Goal: Task Accomplishment & Management: Manage account settings

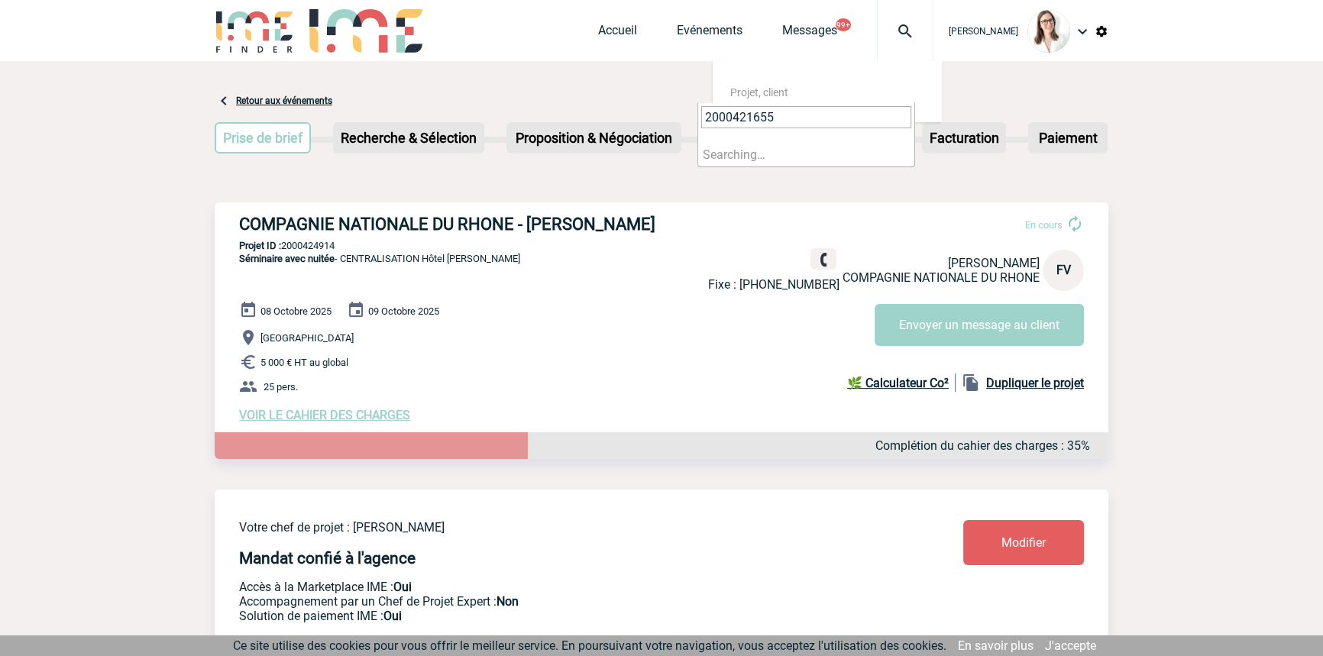
type input "2000421655"
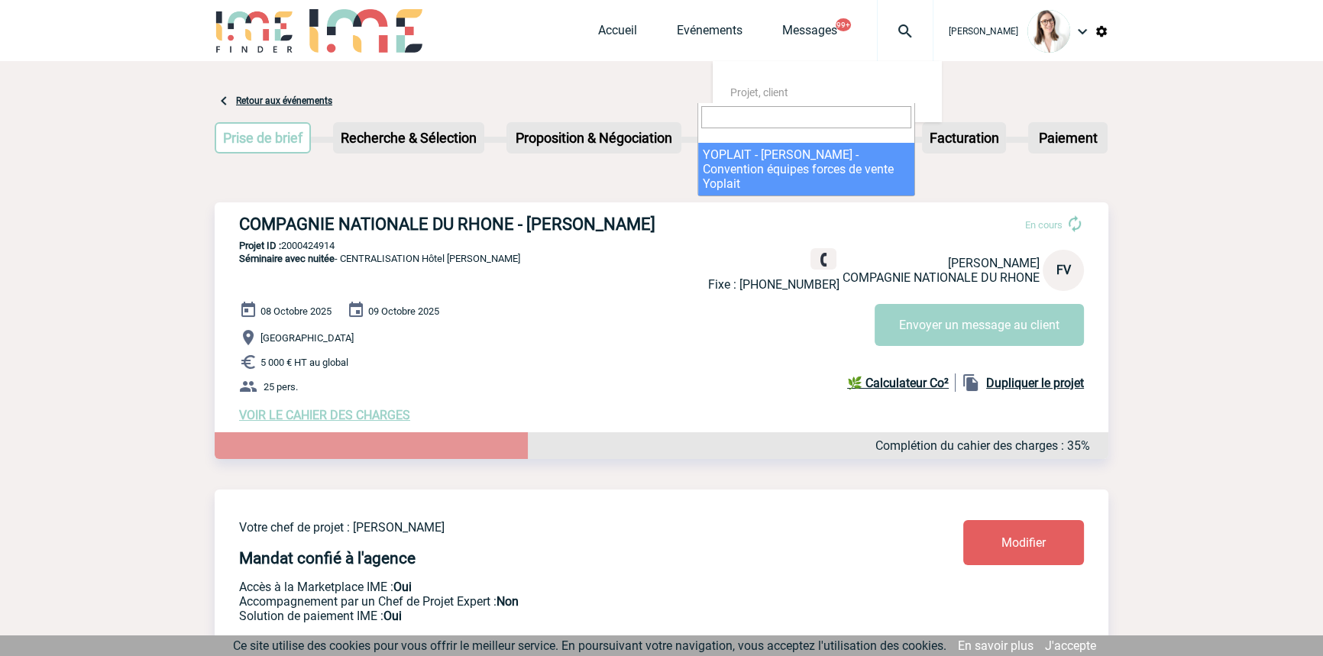
select select "21156"
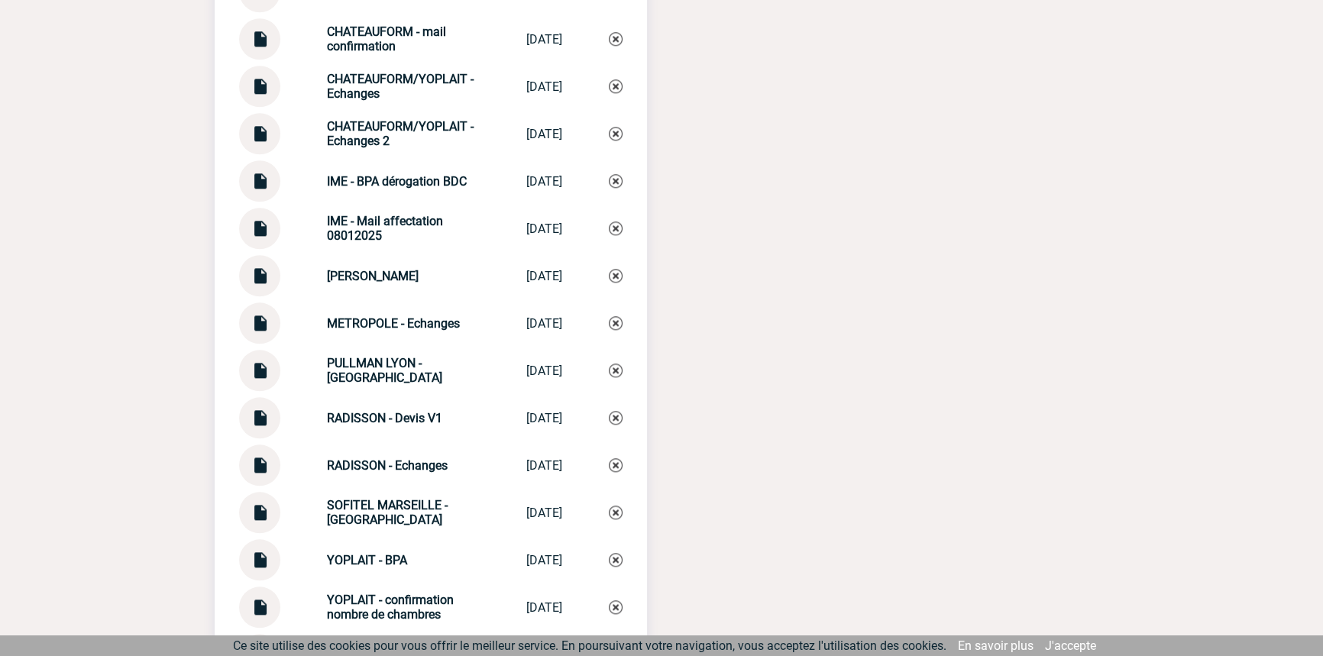
scroll to position [2049, 0]
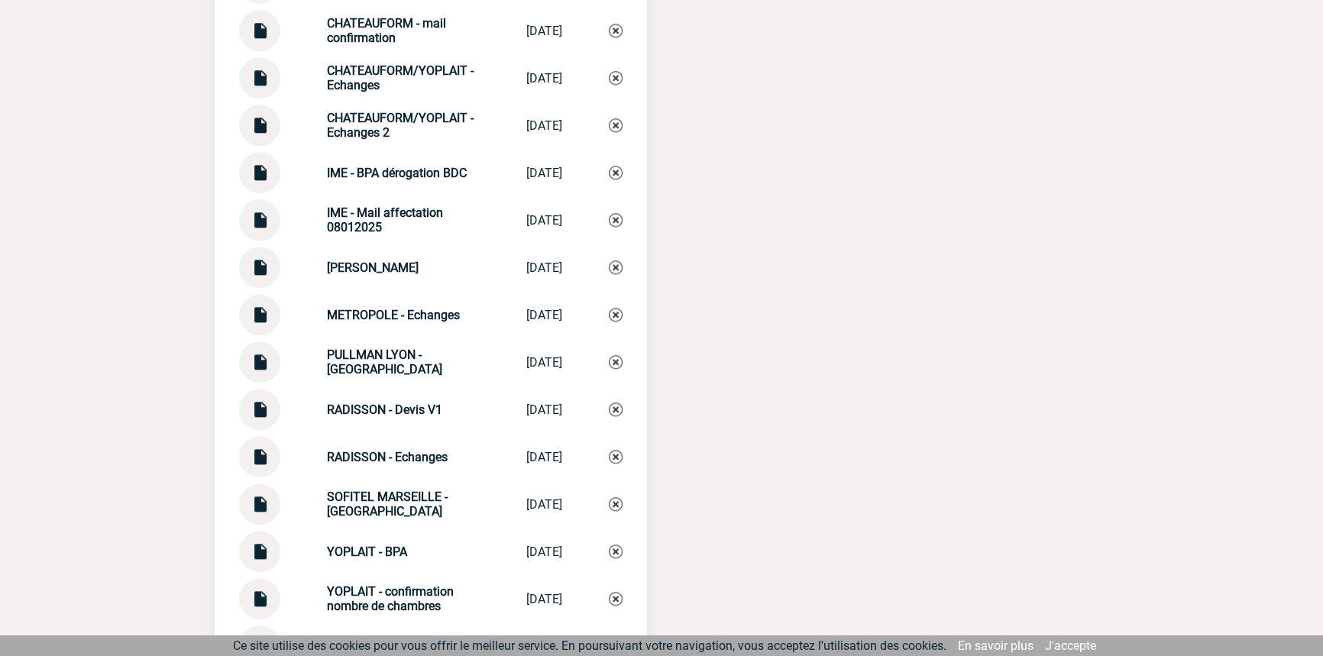
click at [380, 109] on div "Documents MARRIOTT LYON - Devis V1 MARRIOTT LYON ... 17/01/2025 METROPOLE - Dev…" at bounding box center [431, 114] width 432 height 1106
click at [380, 111] on div "Documents MARRIOTT LYON - Devis V1 MARRIOTT LYON ... 17/01/2025 METROPOLE - Dev…" at bounding box center [431, 114] width 432 height 1106
copy div "CHATEAUFORM/YOPLAIT - Echanges 2 CHATEAUFORM/YOP..."
click at [614, 132] on img at bounding box center [616, 125] width 14 height 14
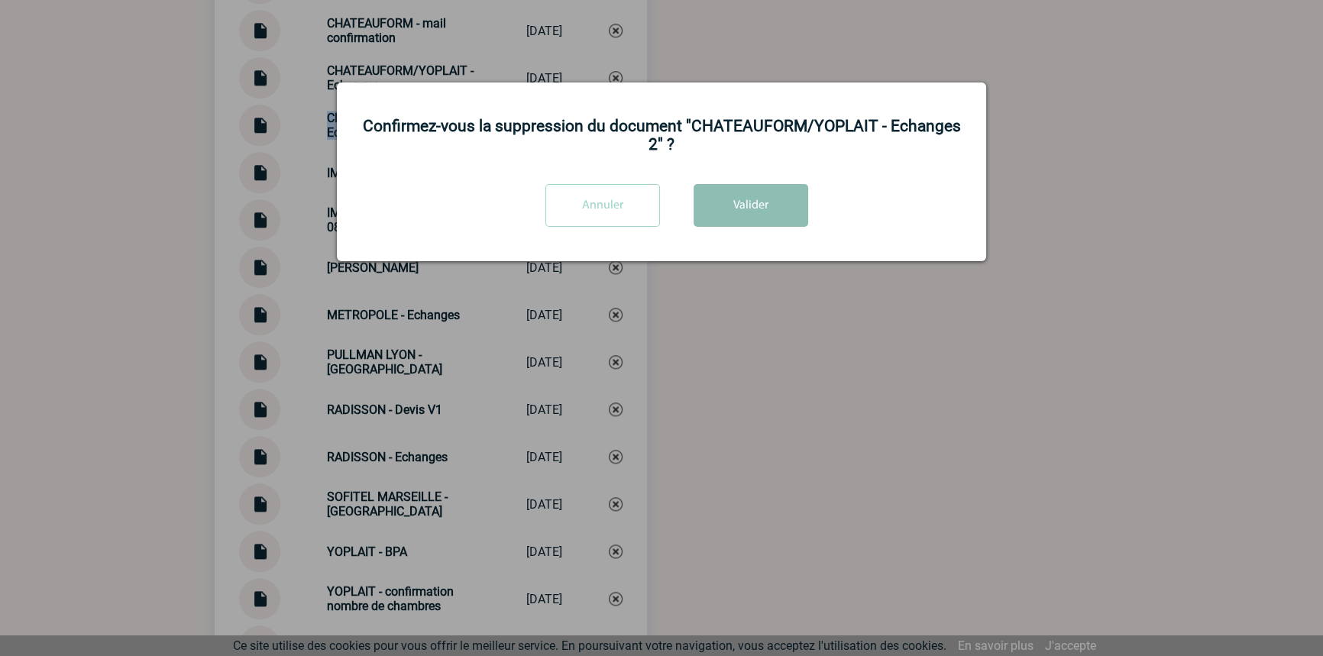
click at [796, 209] on button "Valider" at bounding box center [751, 205] width 115 height 43
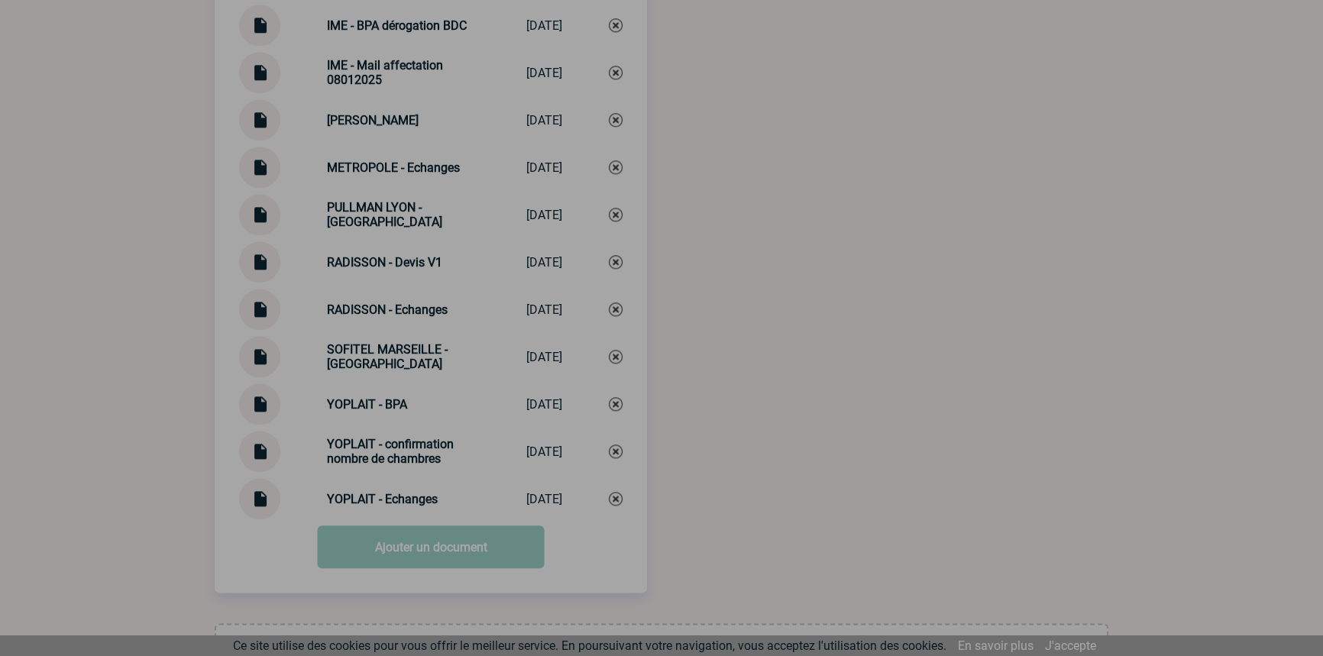
scroll to position [2234, 0]
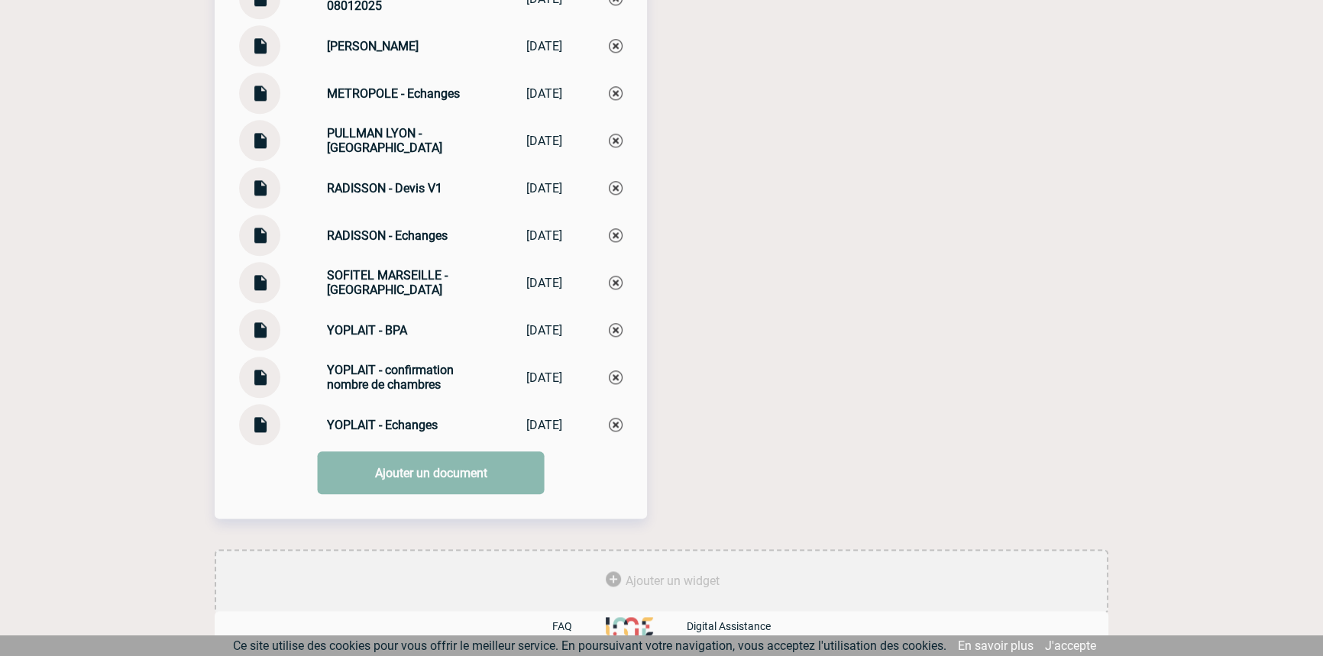
click at [399, 462] on link "Ajouter un document" at bounding box center [431, 473] width 227 height 43
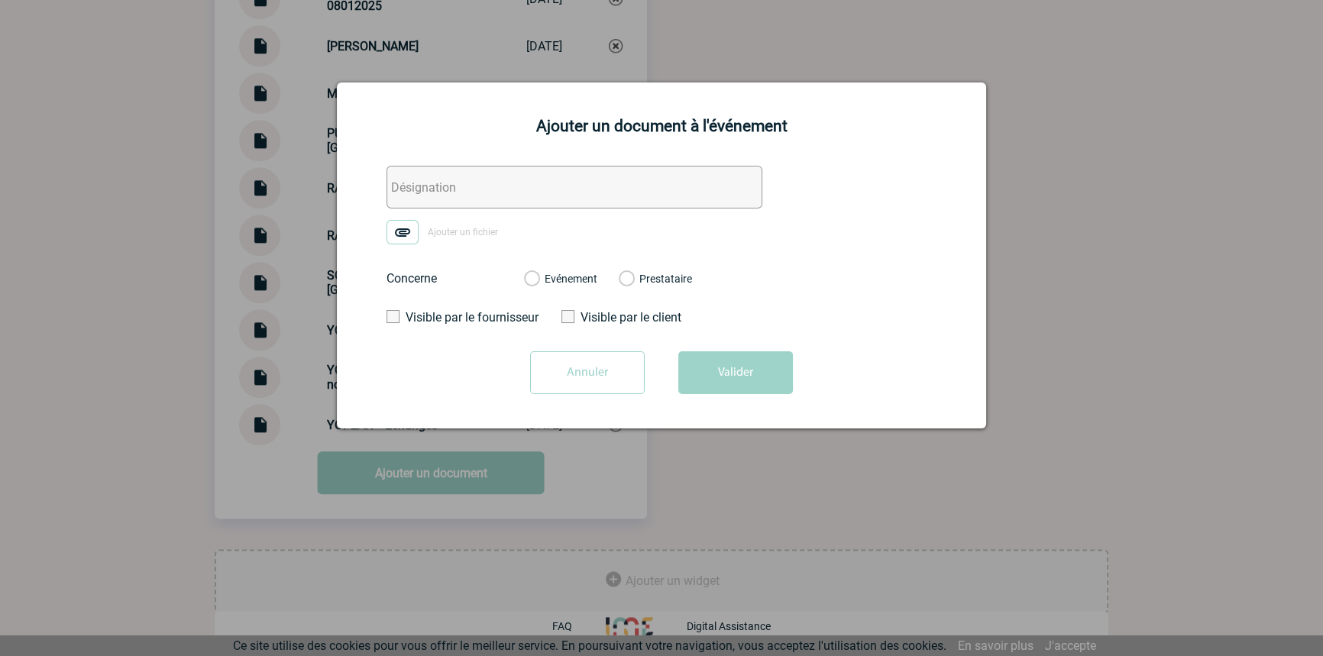
drag, startPoint x: 434, startPoint y: 183, endPoint x: 404, endPoint y: 224, distance: 50.9
click at [434, 184] on input "text" at bounding box center [575, 187] width 376 height 43
paste input "CHATEAUFORM/YOPLAIT - Echanges 2"
type input "CHATEAUFORM/YOPLAIT - Echanges 2"
click at [405, 237] on img at bounding box center [403, 232] width 32 height 24
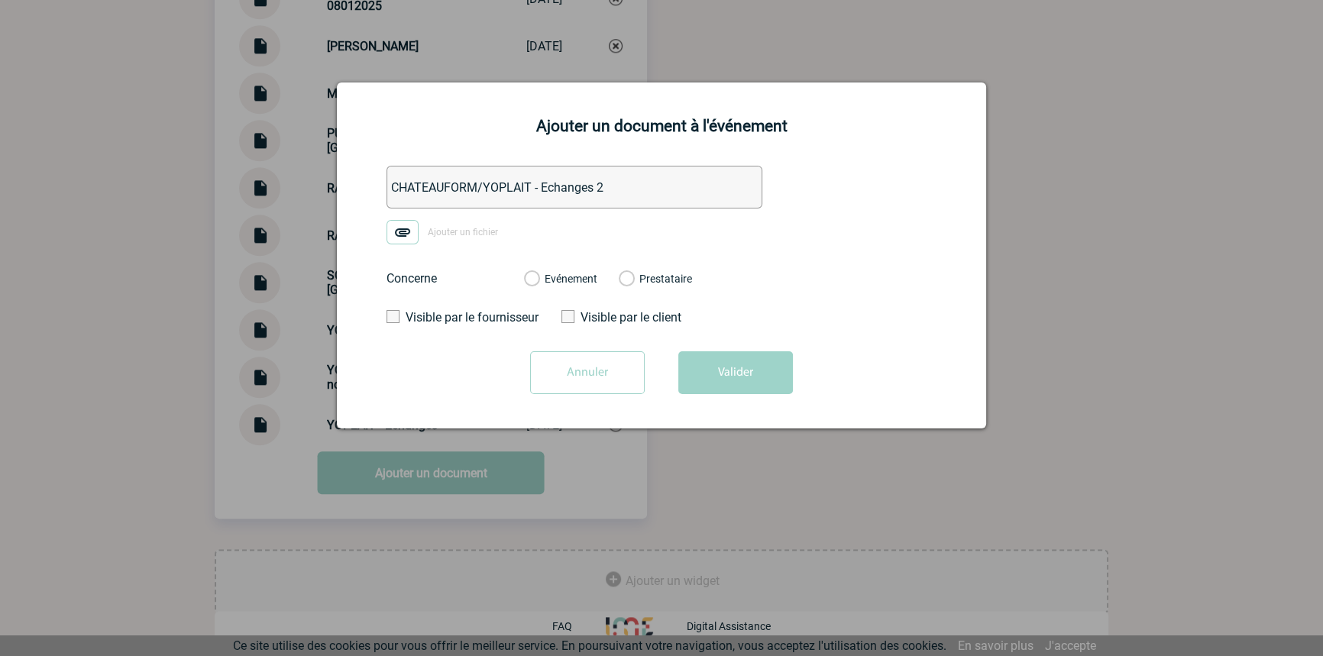
click at [0, 0] on input "Ajouter un fichier" at bounding box center [0, 0] width 0 height 0
drag, startPoint x: 565, startPoint y: 283, endPoint x: 581, endPoint y: 287, distance: 16.5
click at [539, 282] on label "Evénement" at bounding box center [531, 280] width 15 height 14
click at [0, 0] on input "Evénement" at bounding box center [0, 0] width 0 height 0
click at [756, 385] on button "Valider" at bounding box center [736, 372] width 115 height 43
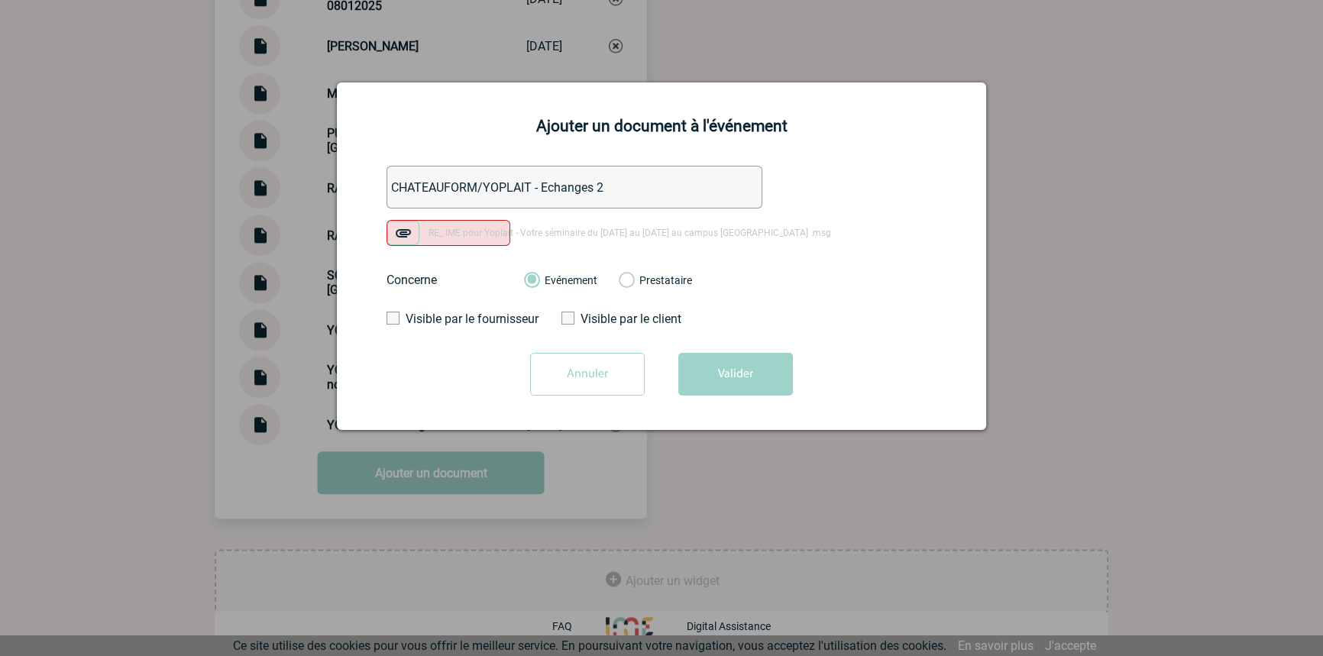
click at [619, 376] on input "Annuler" at bounding box center [587, 374] width 115 height 43
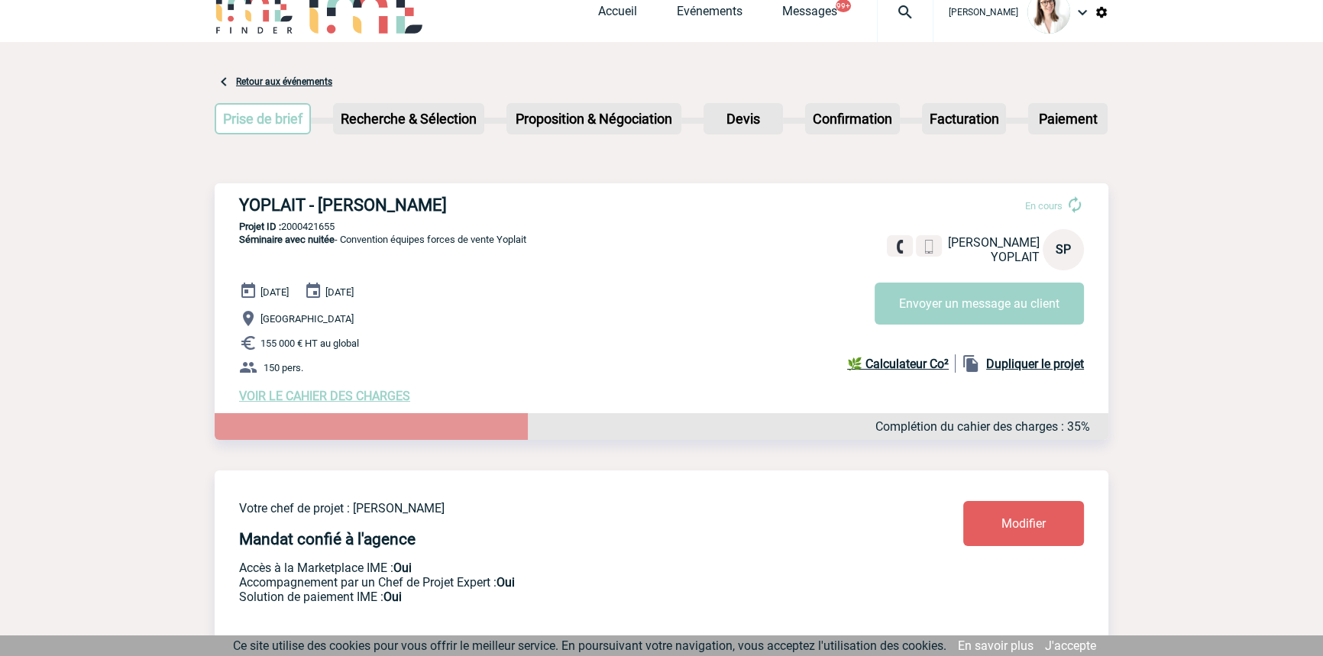
scroll to position [0, 0]
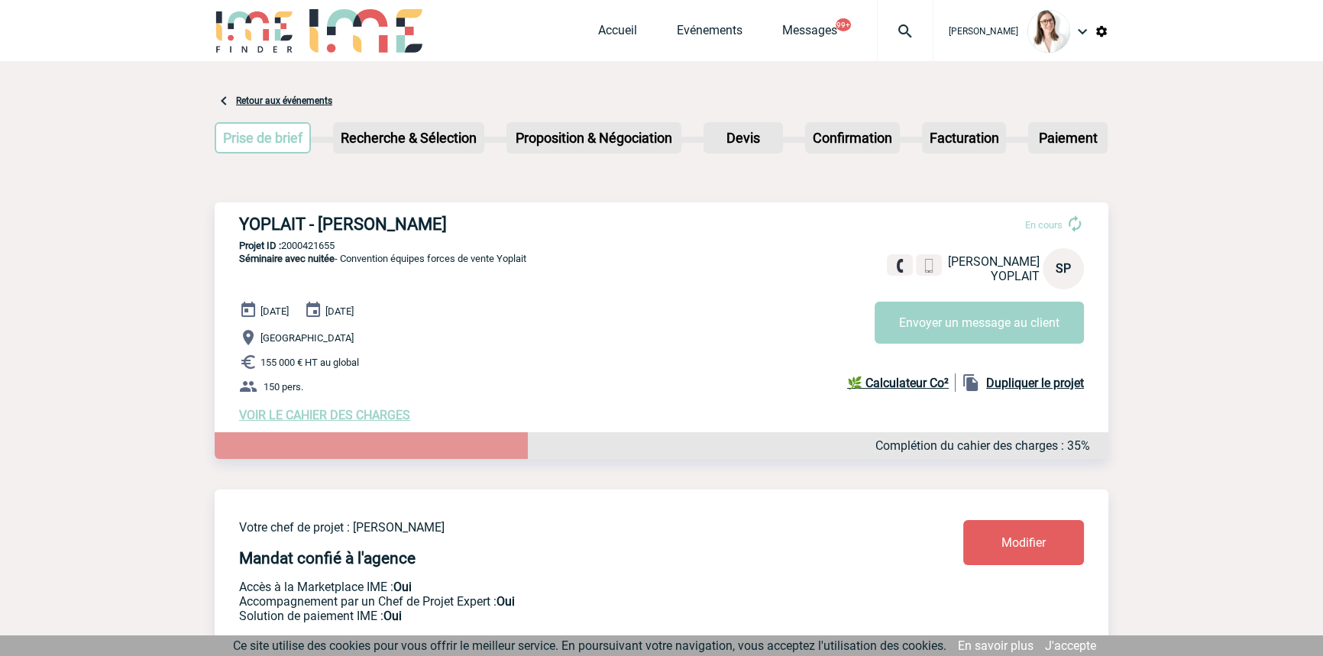
click at [896, 38] on img at bounding box center [905, 31] width 55 height 18
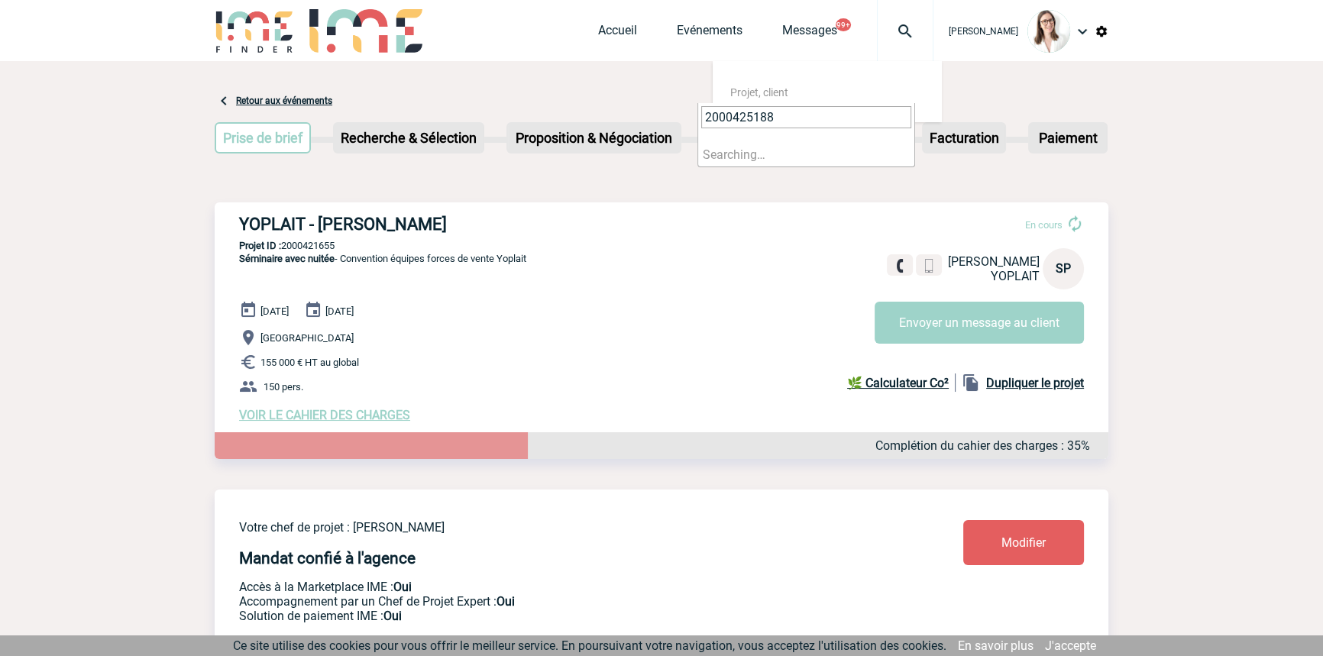
type input "2000425188"
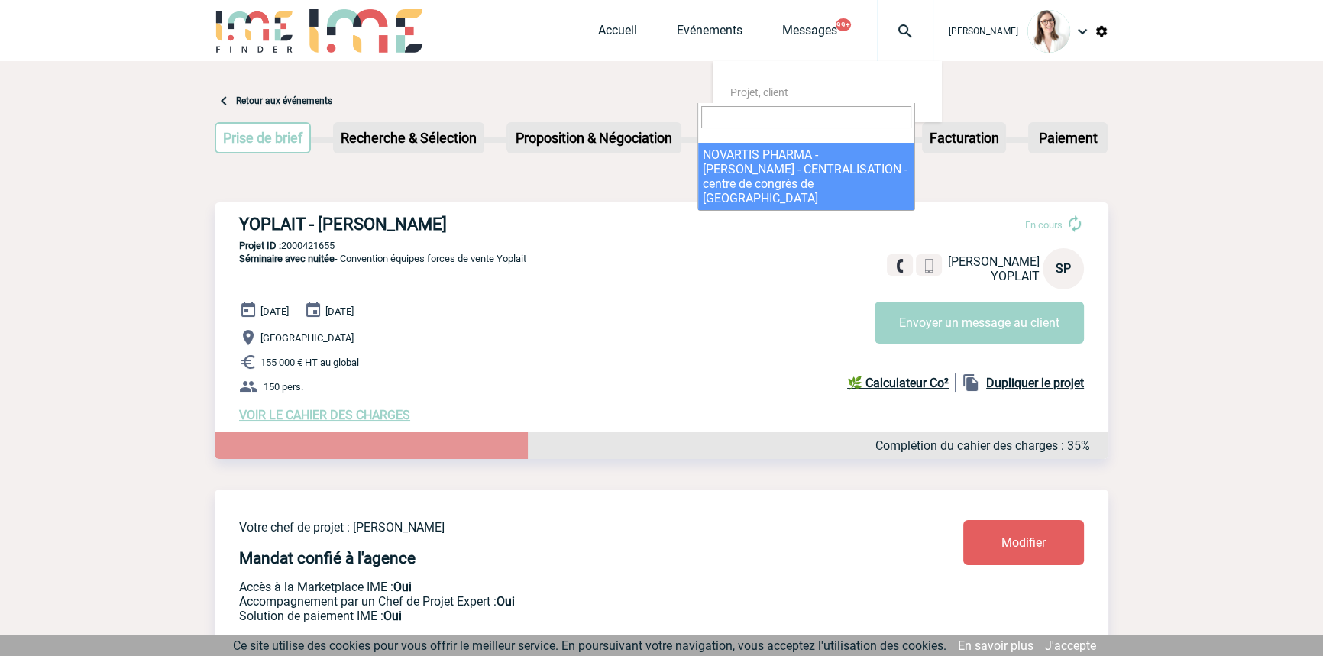
select select "24689"
